Goal: Transaction & Acquisition: Purchase product/service

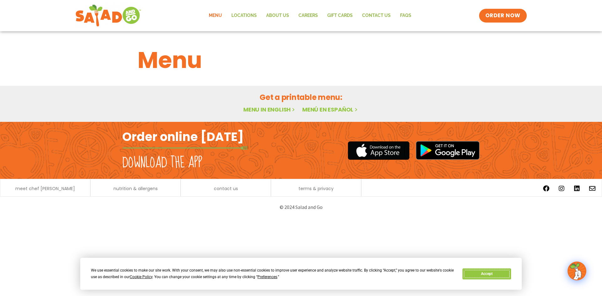
click at [484, 273] on button "Accept" at bounding box center [487, 274] width 48 height 11
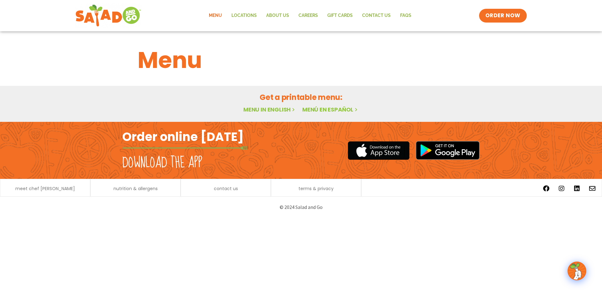
click at [219, 13] on link "Menu" at bounding box center [215, 15] width 23 height 14
click at [514, 13] on span "ORDER NOW" at bounding box center [503, 16] width 39 height 8
